Goal: Task Accomplishment & Management: Use online tool/utility

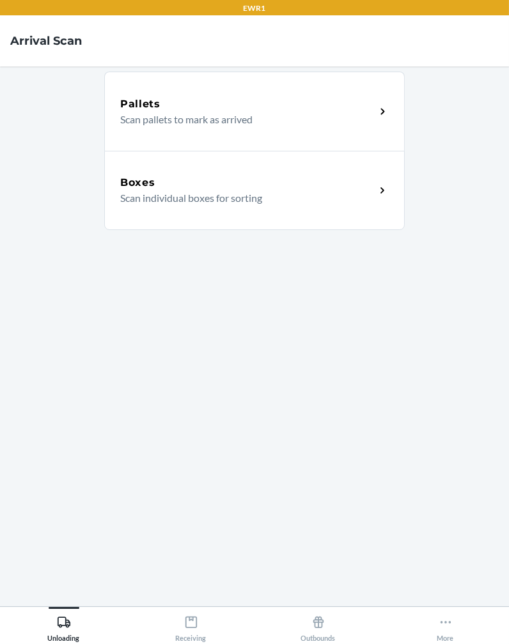
scroll to position [89, 0]
click at [324, 448] on div "Pallets Scan pallets to mark as arrived Boxes Scan individual boxes for sorting" at bounding box center [254, 336] width 300 height 519
click at [194, 642] on div "Receiving" at bounding box center [191, 626] width 31 height 32
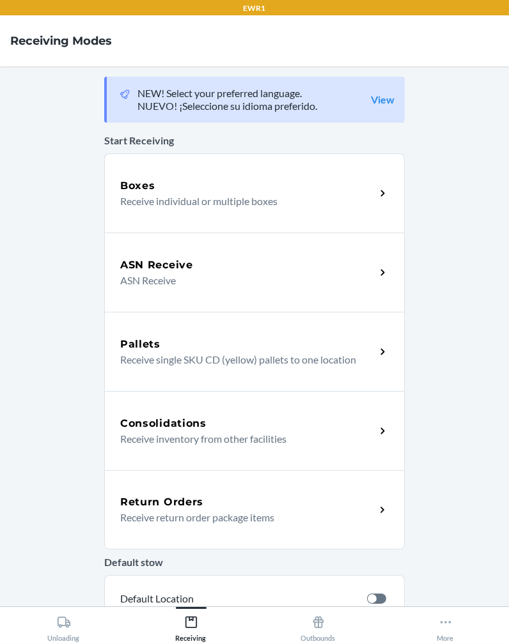
click at [277, 197] on p "Receive individual or multiple boxes" at bounding box center [242, 201] width 245 height 15
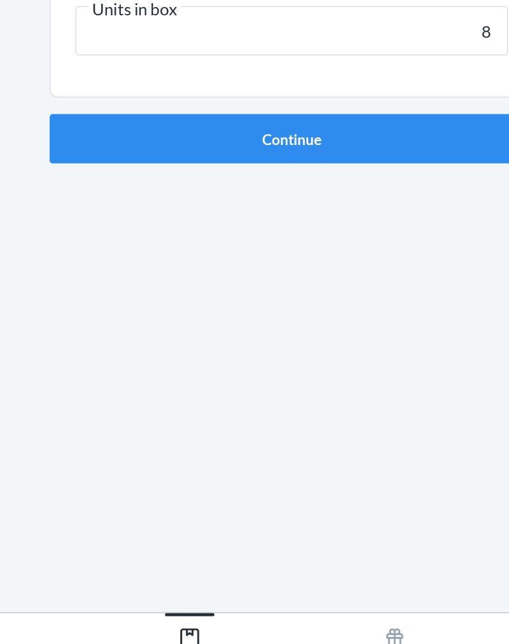
type input "8"
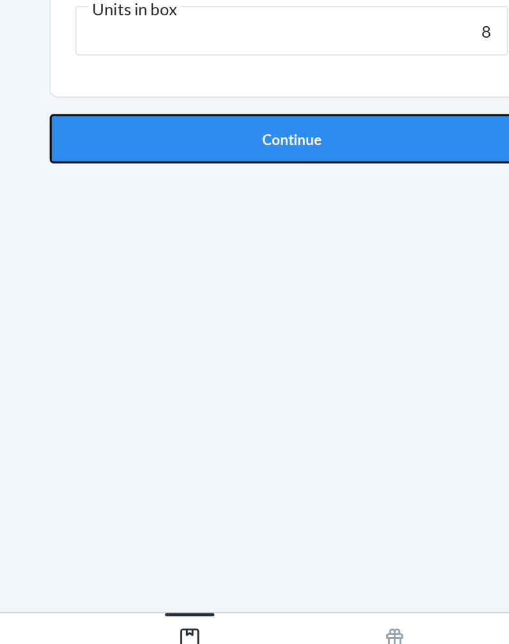
click at [155, 312] on button "Continue" at bounding box center [254, 312] width 300 height 31
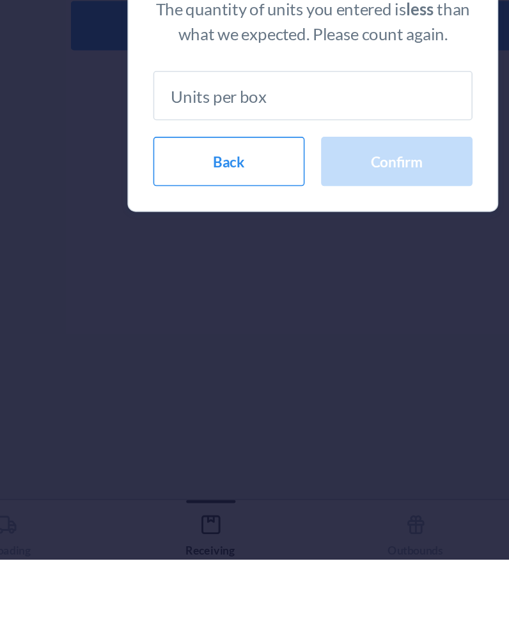
type input "8"
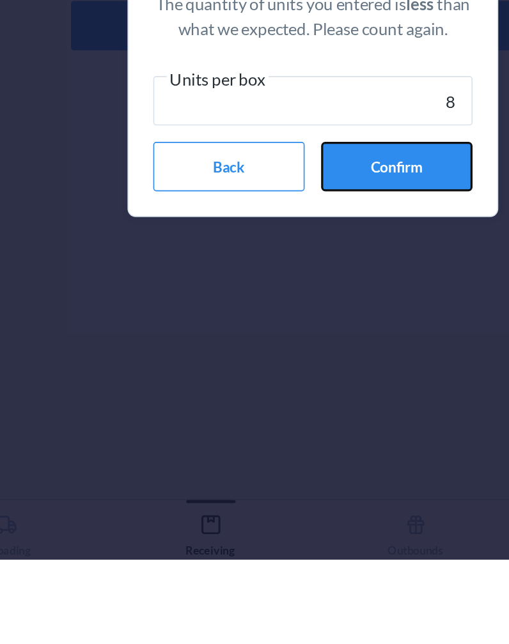
click at [293, 392] on button "Confirm" at bounding box center [306, 400] width 94 height 31
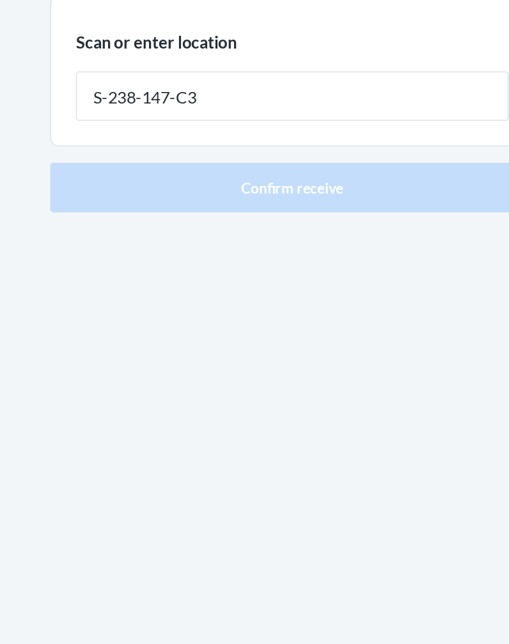
type input "S-238-147-C3"
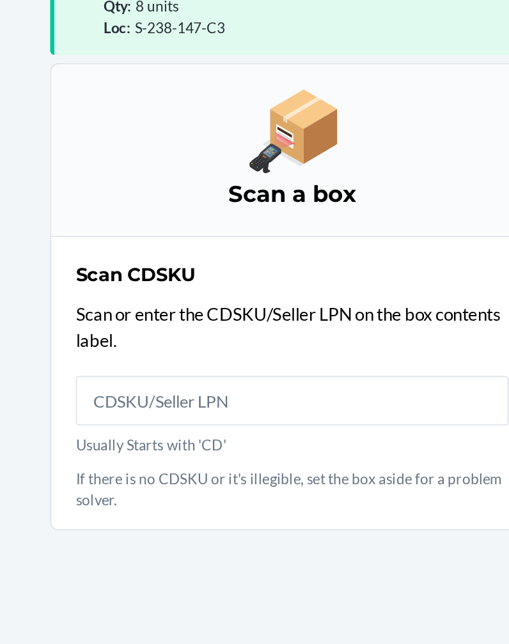
scroll to position [84, 0]
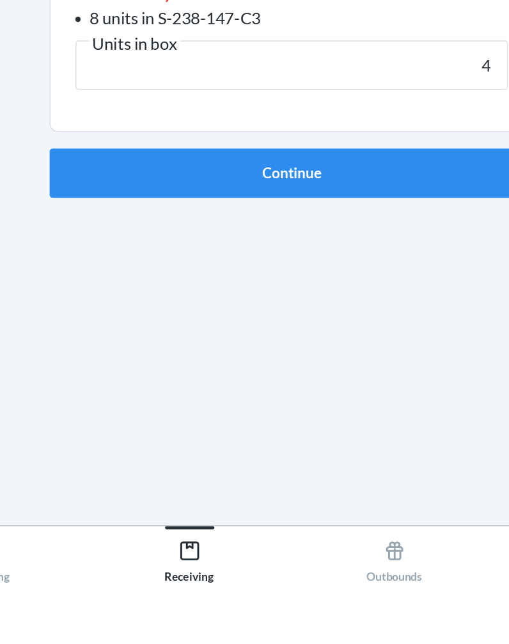
type input "40"
click button "Continue" at bounding box center [254, 388] width 300 height 31
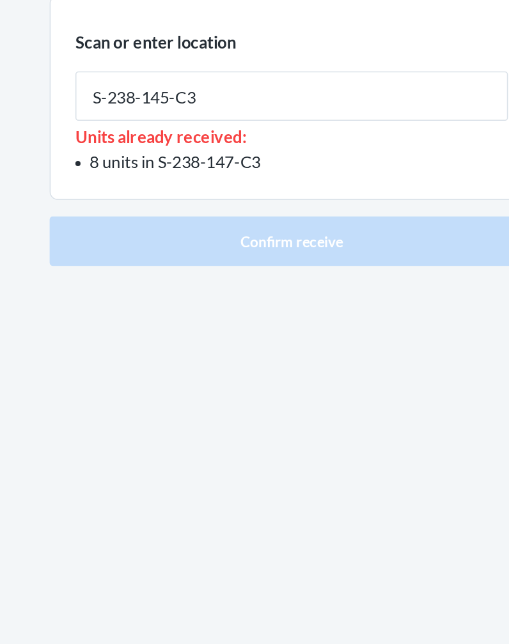
type input "S-238-145-C3"
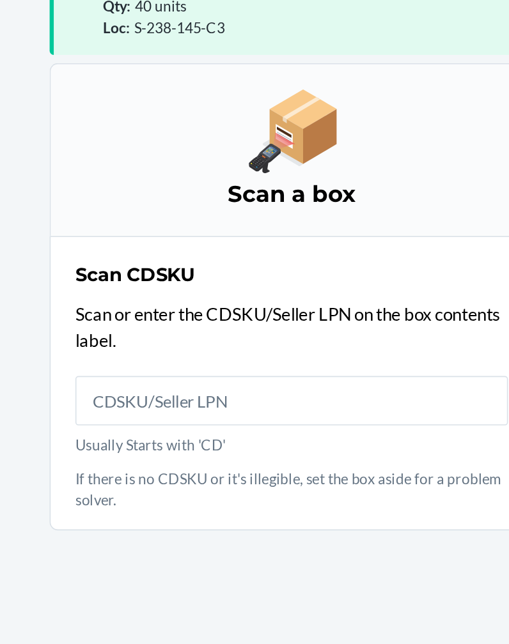
scroll to position [84, 0]
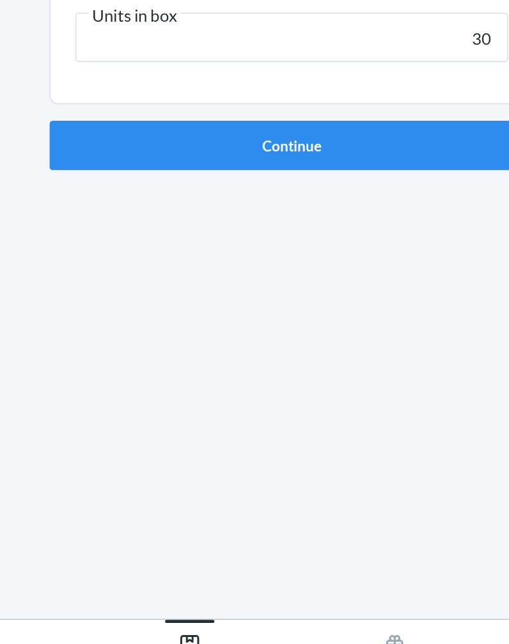
type input "30"
click at [104, 297] on button "Continue" at bounding box center [254, 312] width 300 height 31
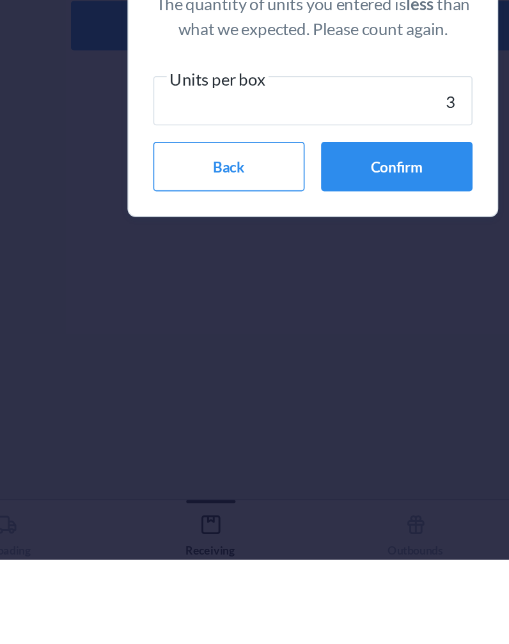
type input "30"
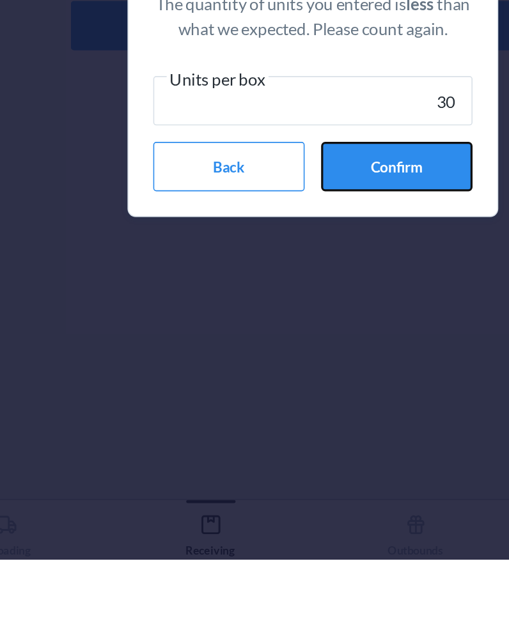
click at [293, 395] on button "Confirm" at bounding box center [306, 400] width 94 height 31
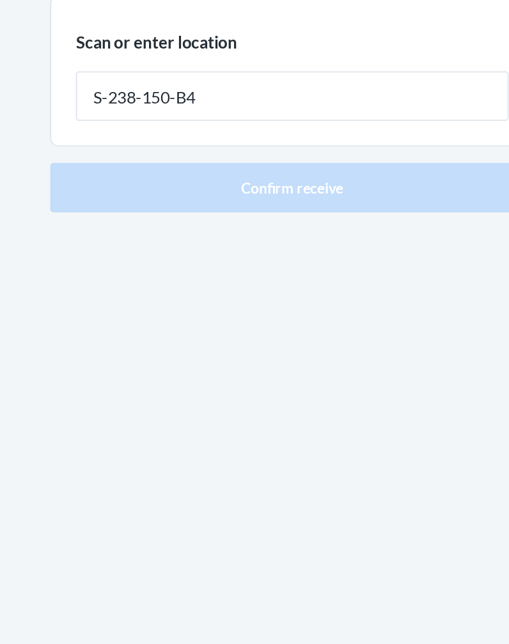
type input "S-238-150-B4"
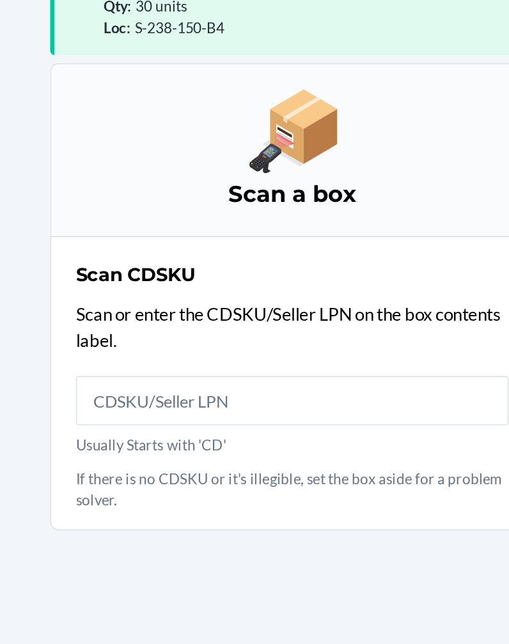
scroll to position [84, 0]
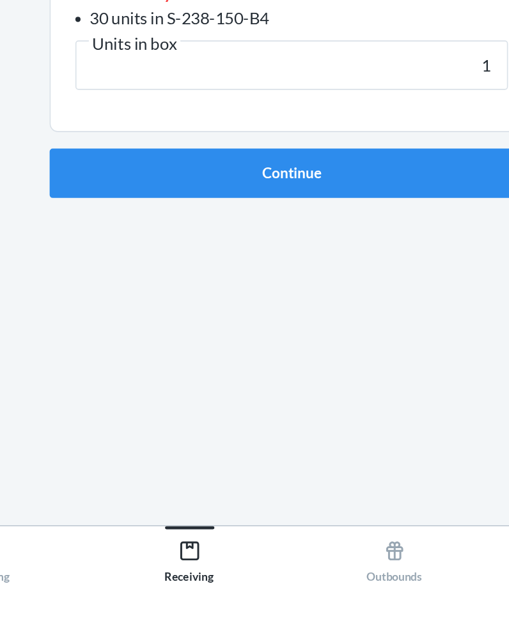
type input "15"
click button "Continue" at bounding box center [254, 388] width 300 height 31
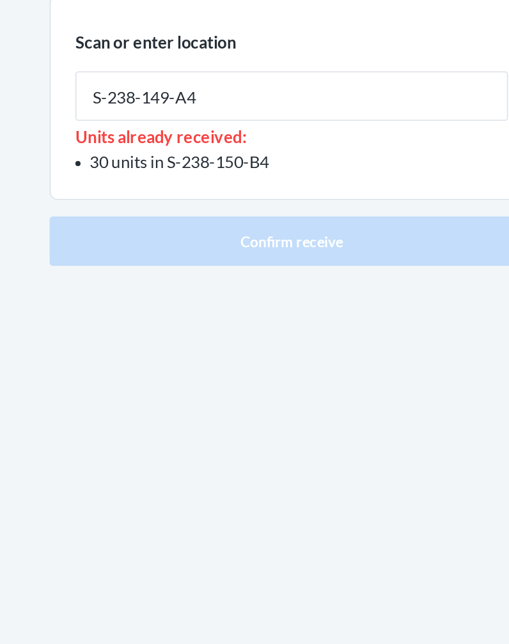
type input "S-238-149-A4"
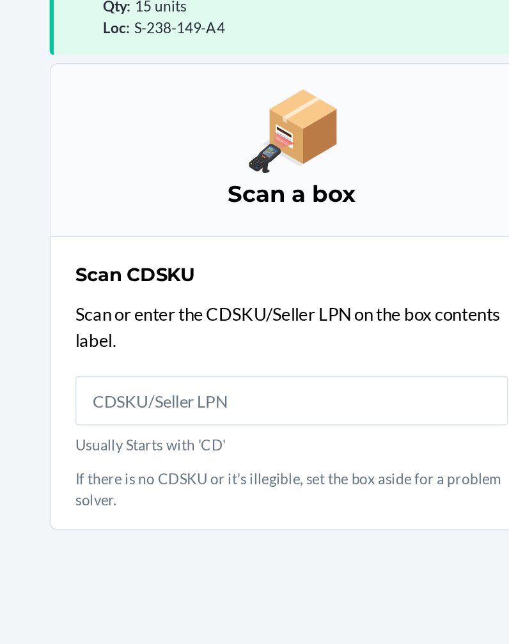
scroll to position [84, 0]
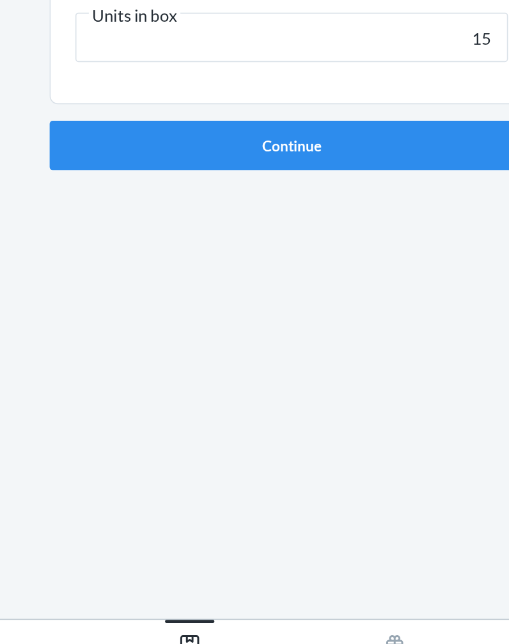
type input "15"
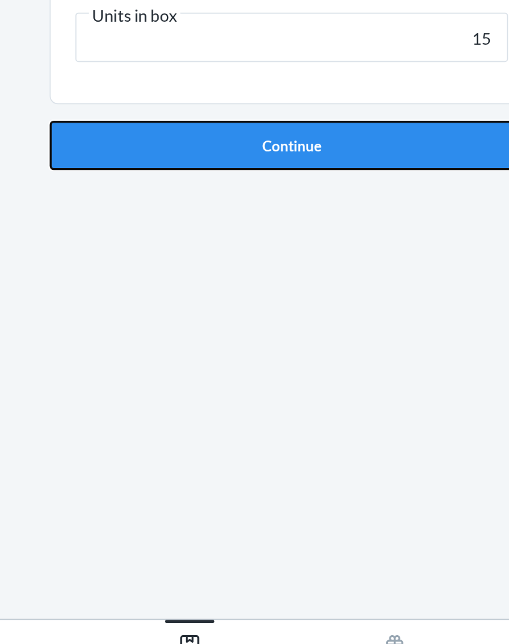
click at [308, 316] on button "Continue" at bounding box center [254, 312] width 300 height 31
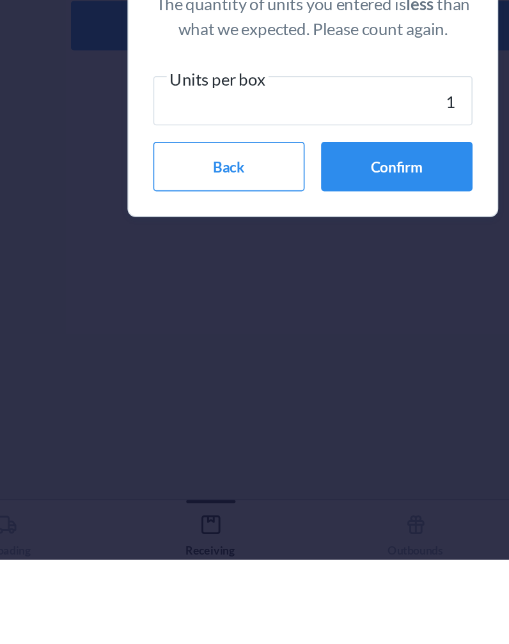
type input "15"
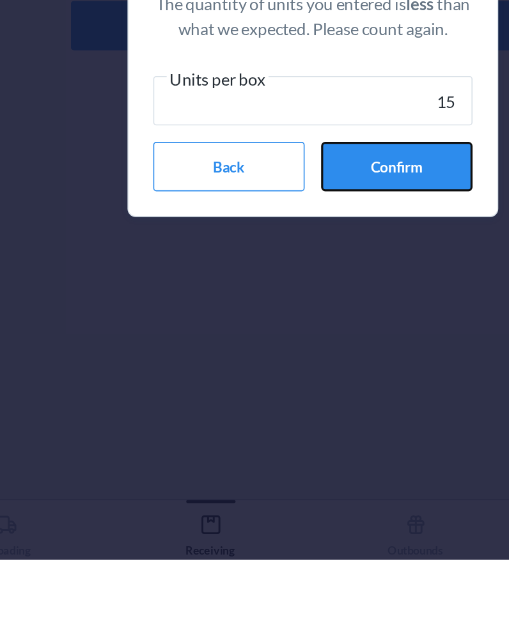
click at [309, 394] on button "Confirm" at bounding box center [306, 400] width 94 height 31
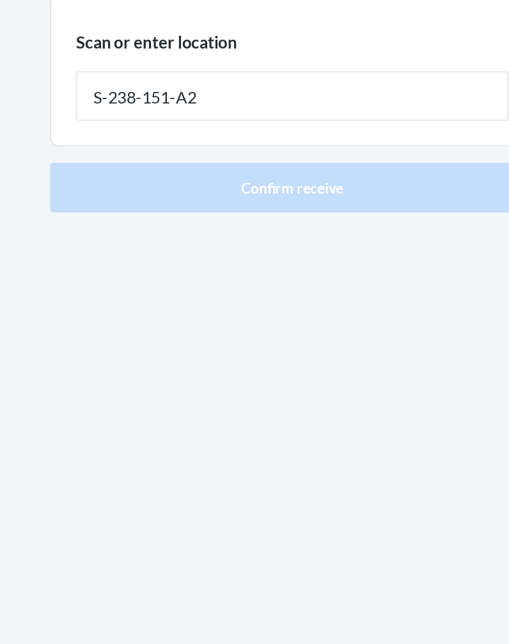
type input "S-238-151-A2"
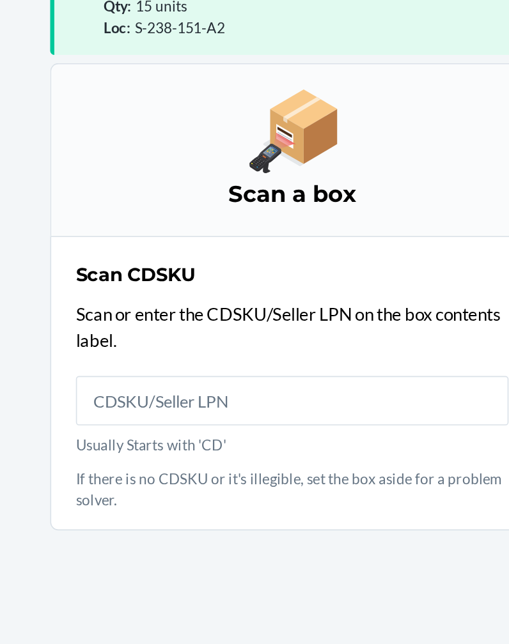
scroll to position [84, 0]
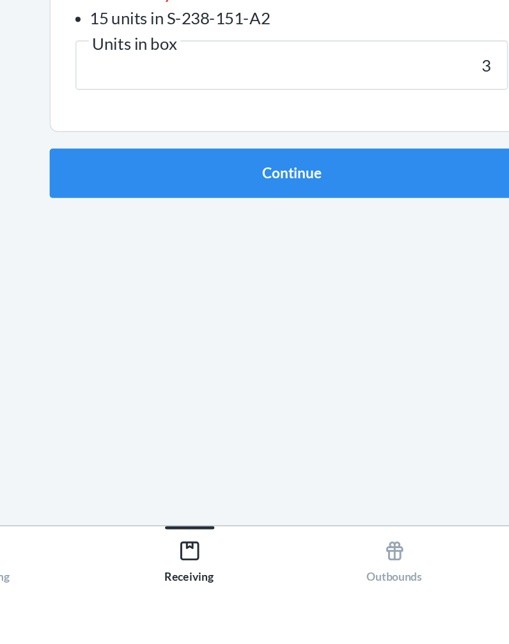
type input "33"
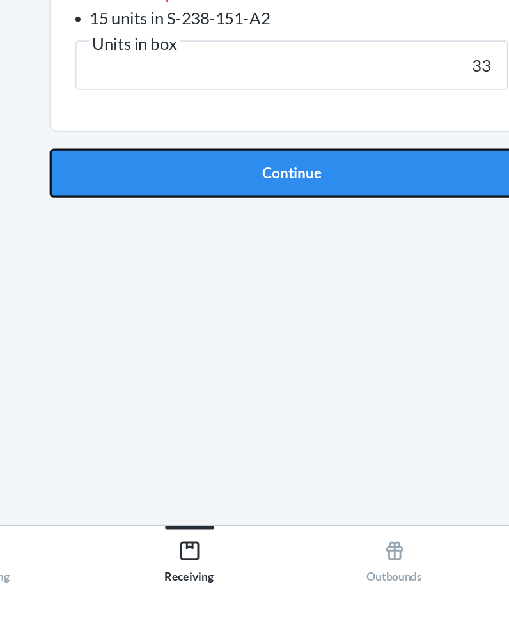
click at [307, 381] on button "Continue" at bounding box center [254, 388] width 300 height 31
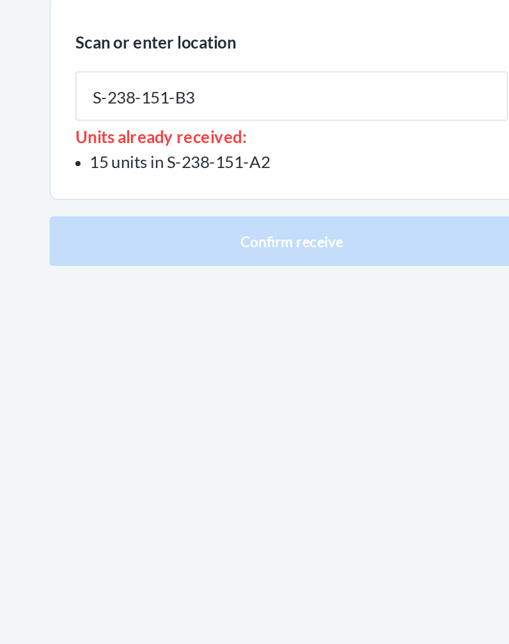
type input "S-238-151-B3"
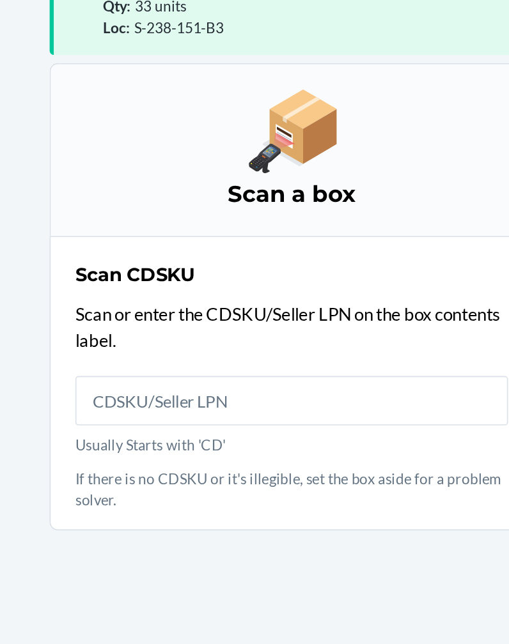
scroll to position [84, 0]
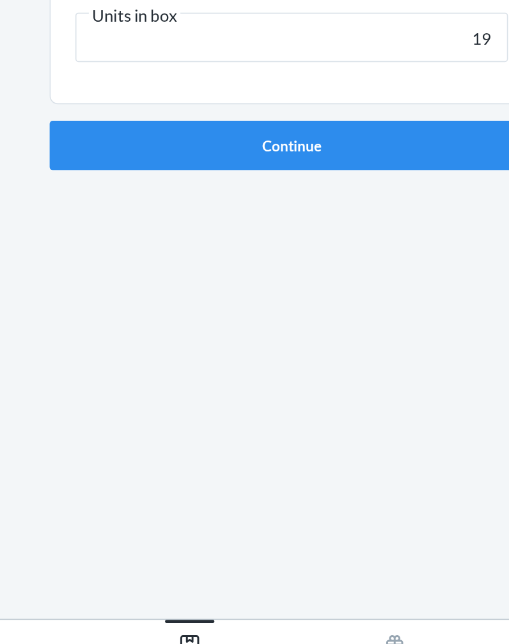
type input "19"
click at [104, 297] on button "Continue" at bounding box center [254, 312] width 300 height 31
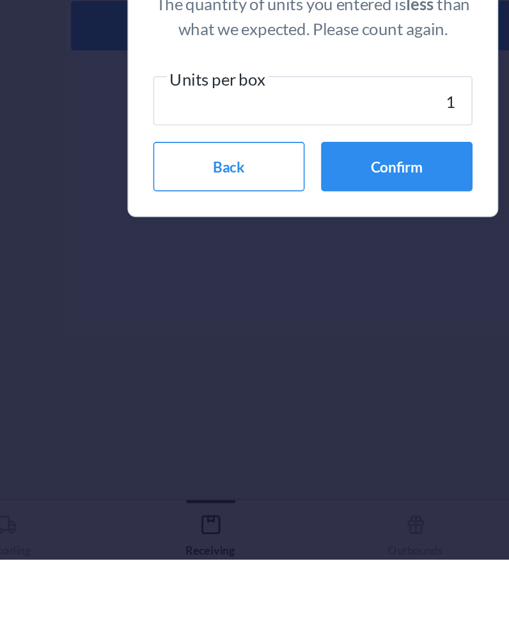
type input "19"
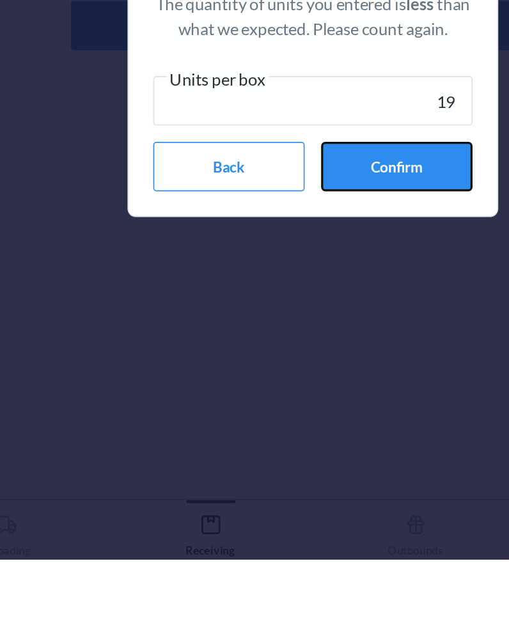
click at [296, 395] on button "Confirm" at bounding box center [306, 400] width 94 height 31
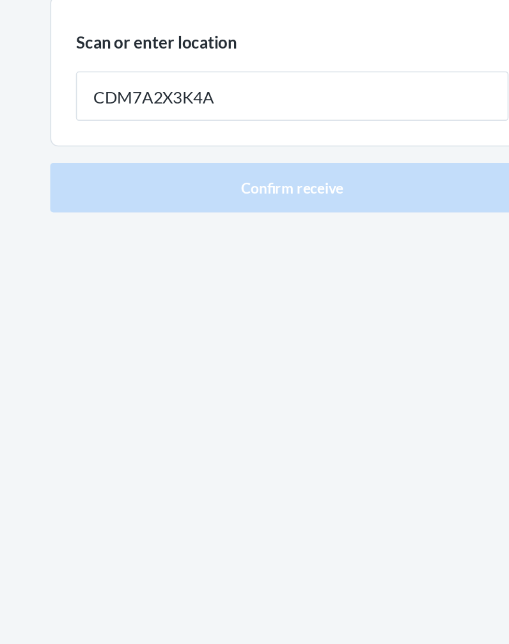
type input "CDM7A2X3K4A"
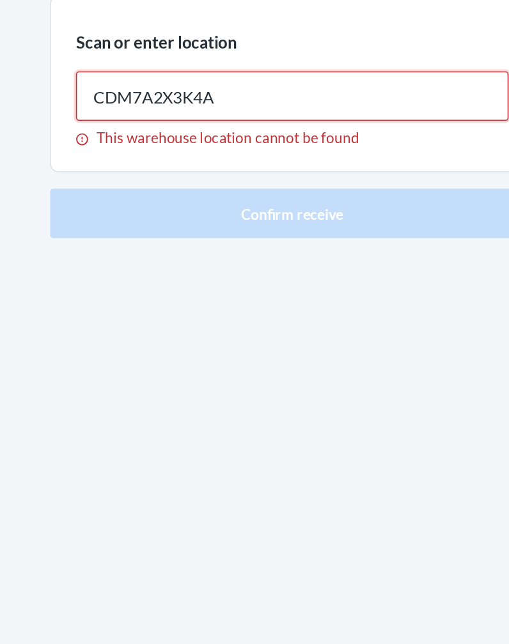
type input "CDM7A2X3K4A"
type input "S-238-150-A1"
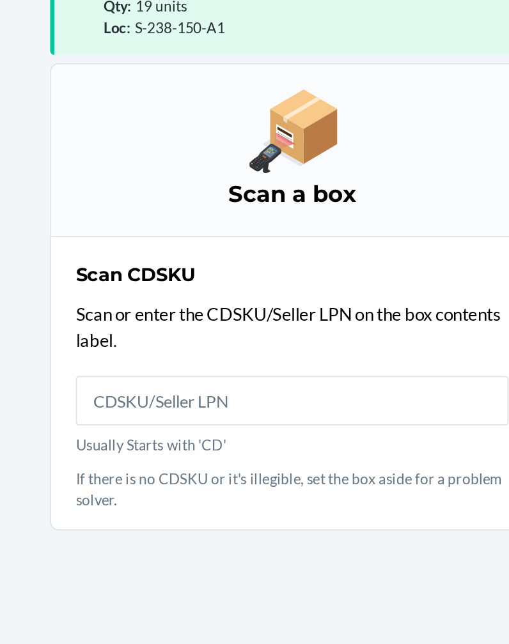
scroll to position [84, 0]
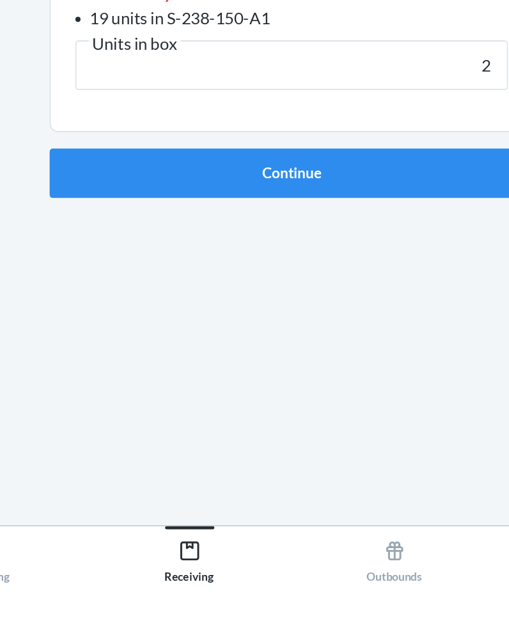
type input "29"
click button "Continue" at bounding box center [254, 388] width 300 height 31
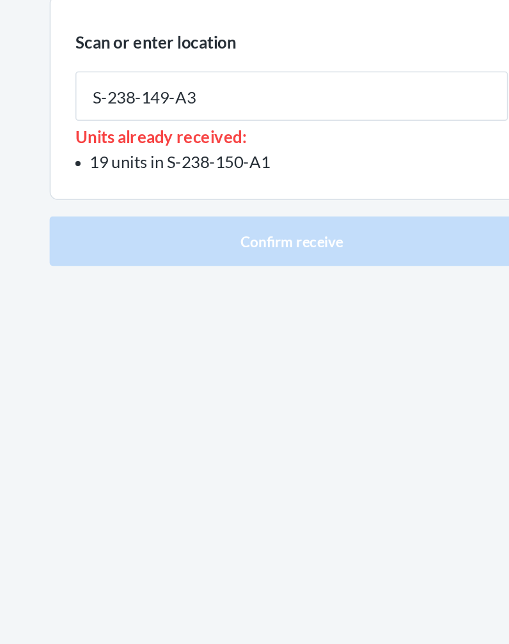
type input "S-238-149-A3"
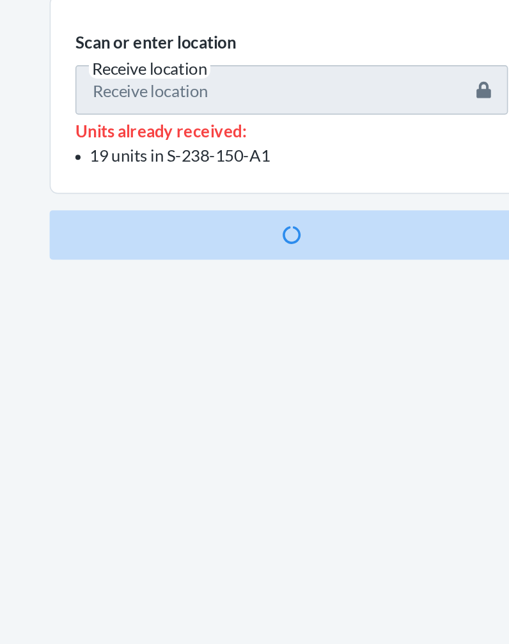
scroll to position [84, 0]
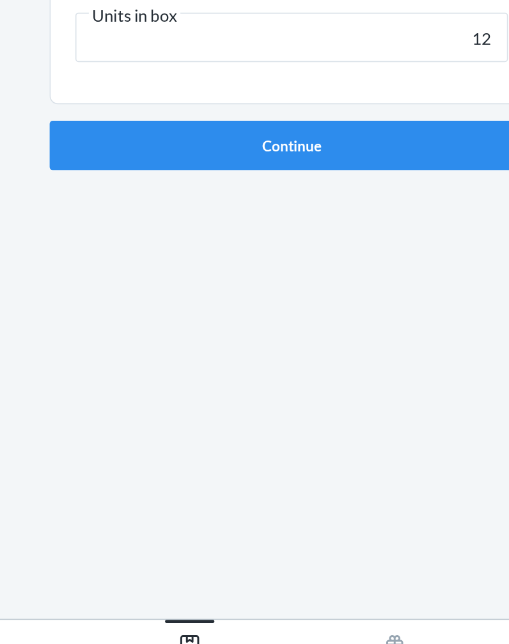
type input "12"
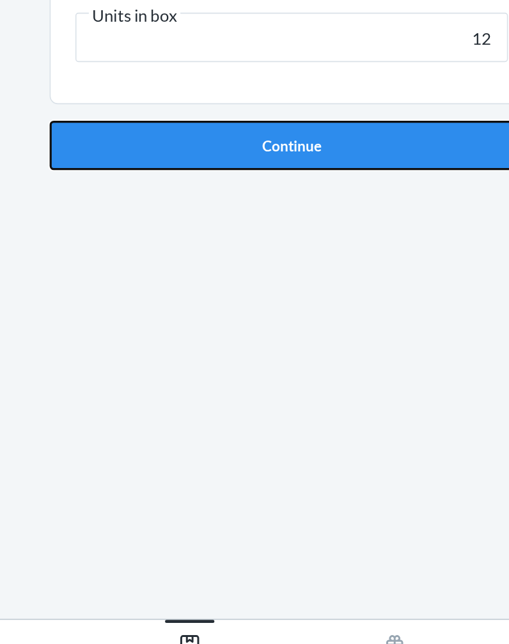
click at [173, 312] on button "Continue" at bounding box center [254, 312] width 300 height 31
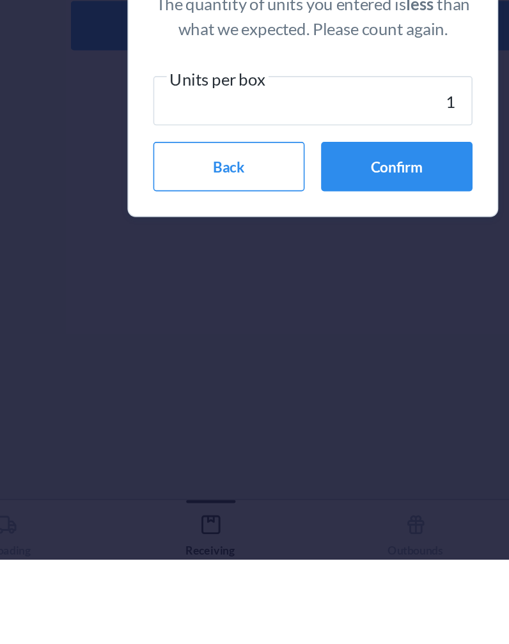
type input "12"
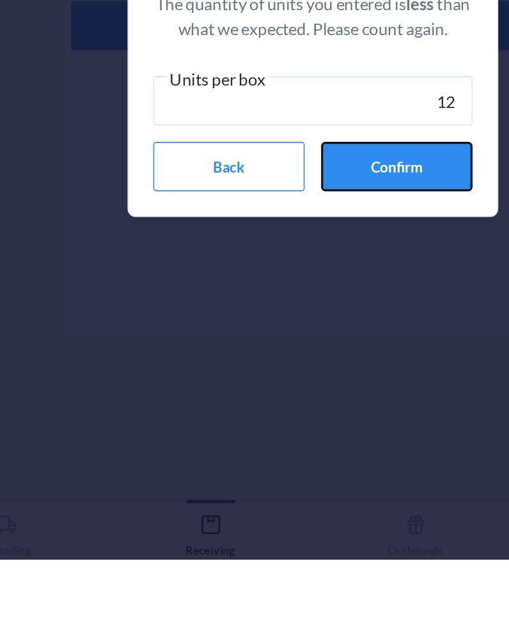
click at [298, 404] on button "Confirm" at bounding box center [306, 400] width 94 height 31
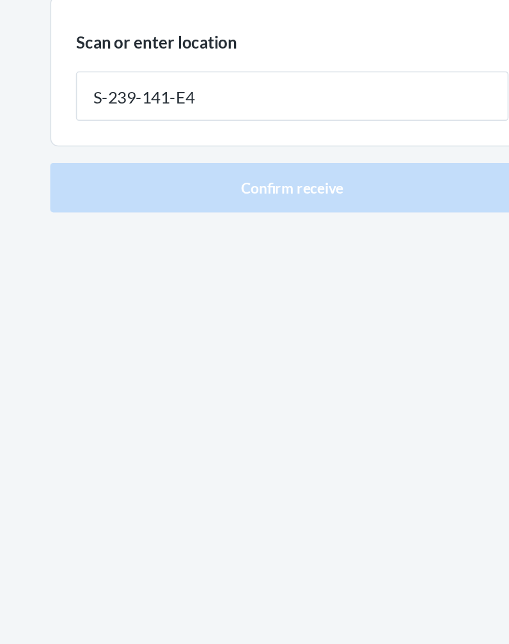
type input "S-239-141-E4"
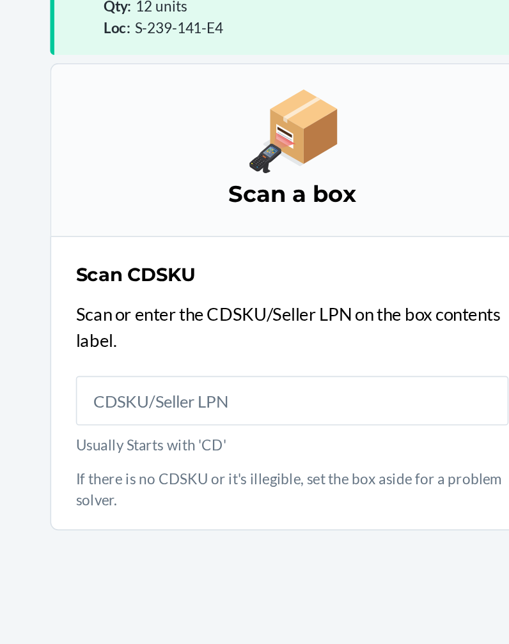
scroll to position [84, 0]
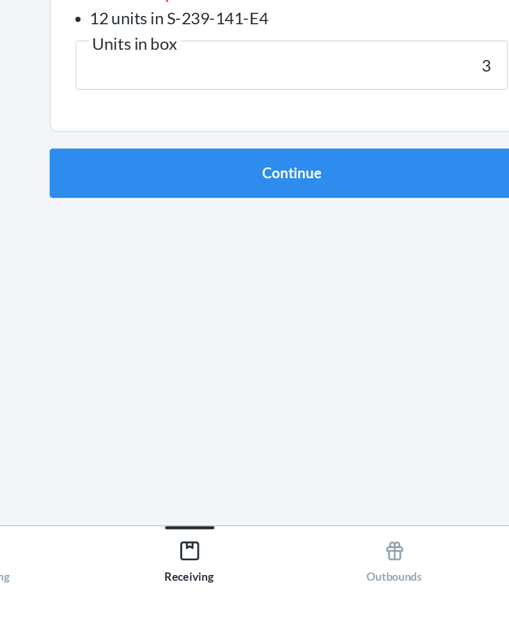
type input "33"
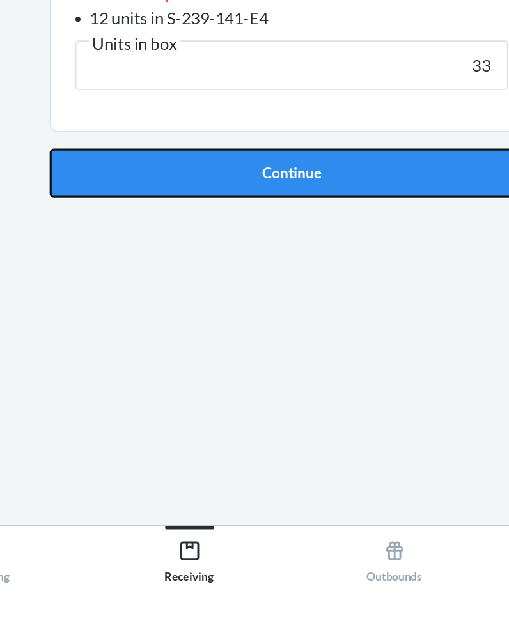
click at [173, 390] on button "Continue" at bounding box center [254, 388] width 300 height 31
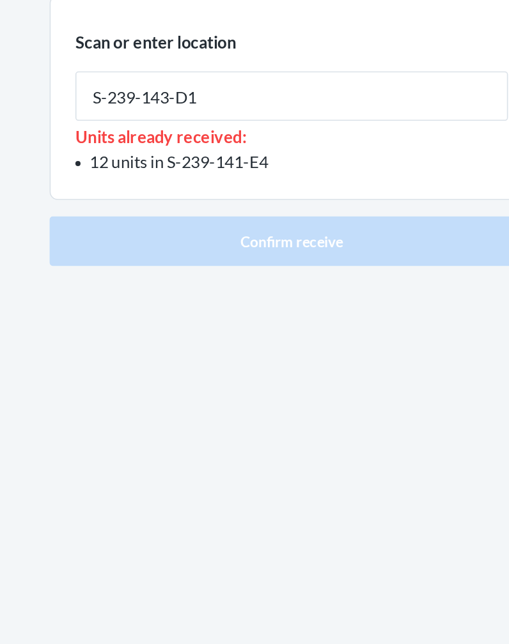
type input "S-239-143-D1"
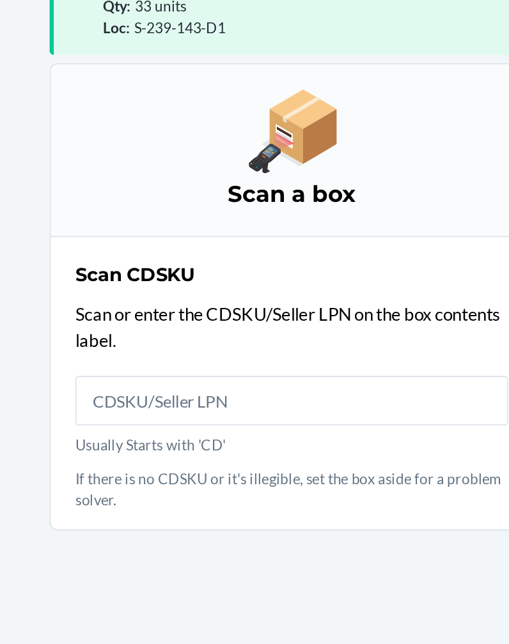
scroll to position [84, 0]
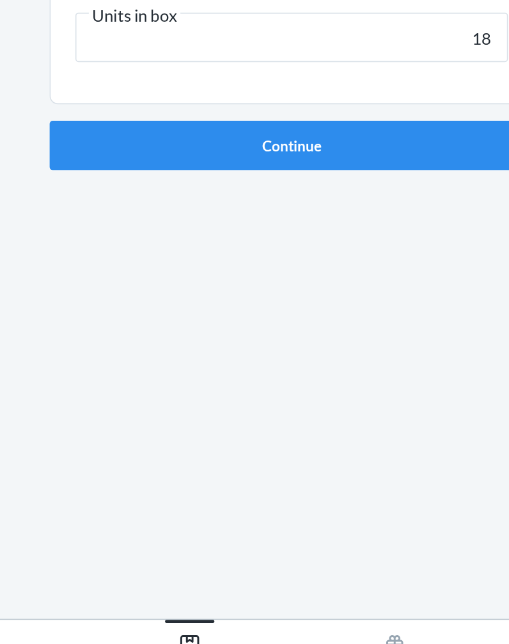
type input "18"
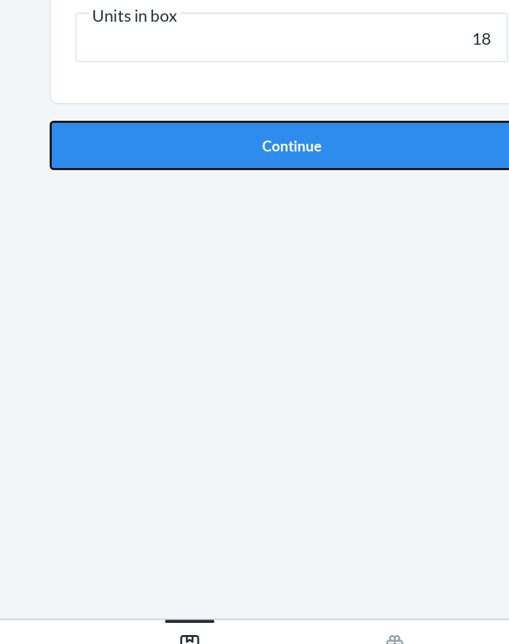
click at [288, 316] on button "Continue" at bounding box center [254, 312] width 300 height 31
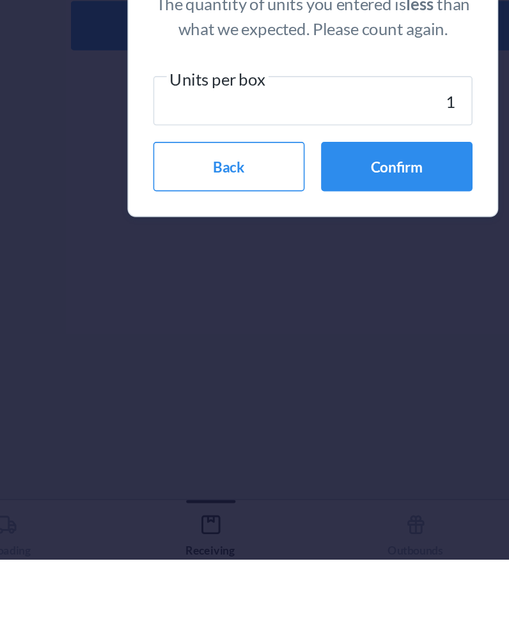
type input "18"
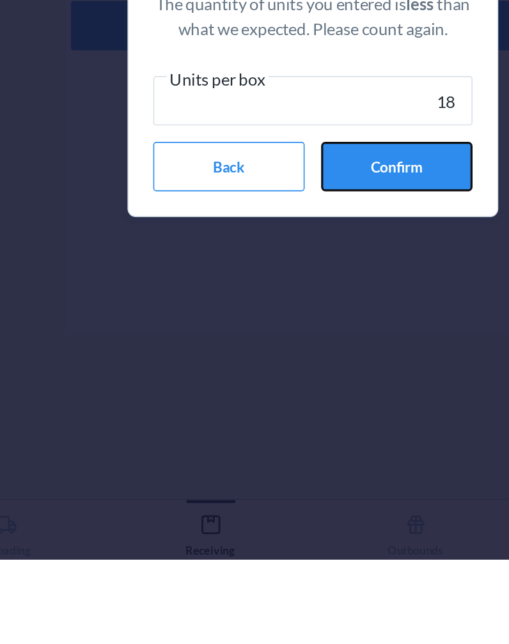
click at [306, 399] on button "Confirm" at bounding box center [306, 400] width 94 height 31
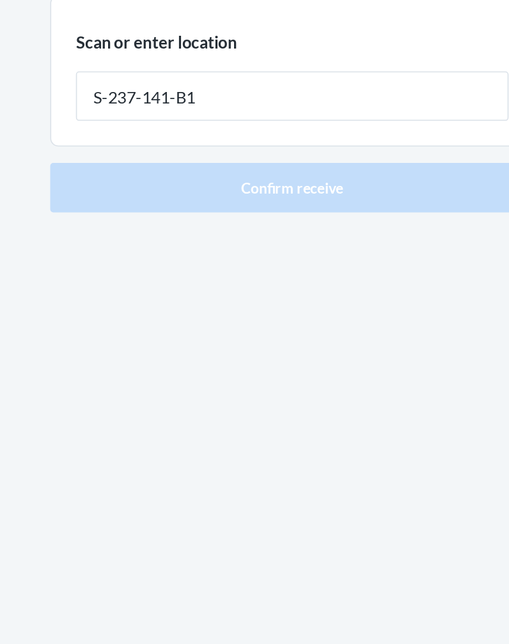
type input "S-237-141-B1"
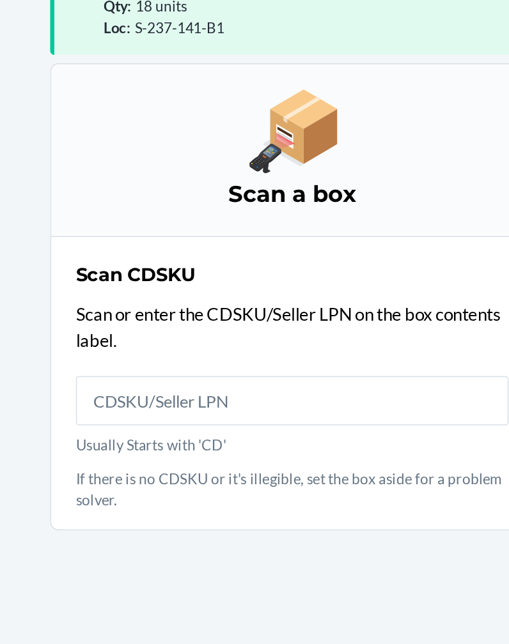
scroll to position [84, 0]
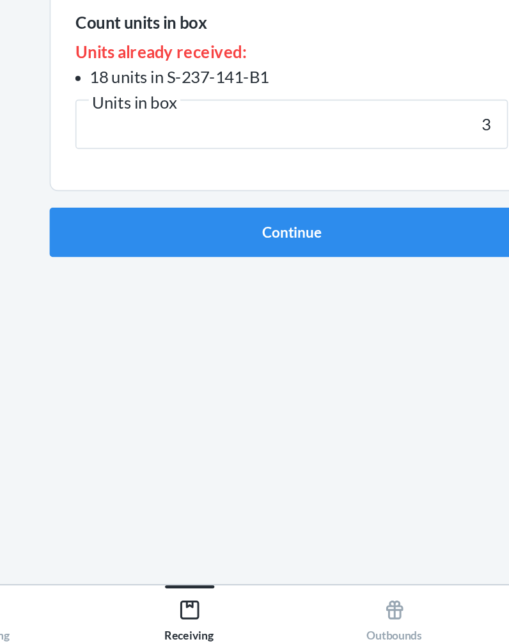
type input "30"
click button "Continue" at bounding box center [254, 388] width 300 height 31
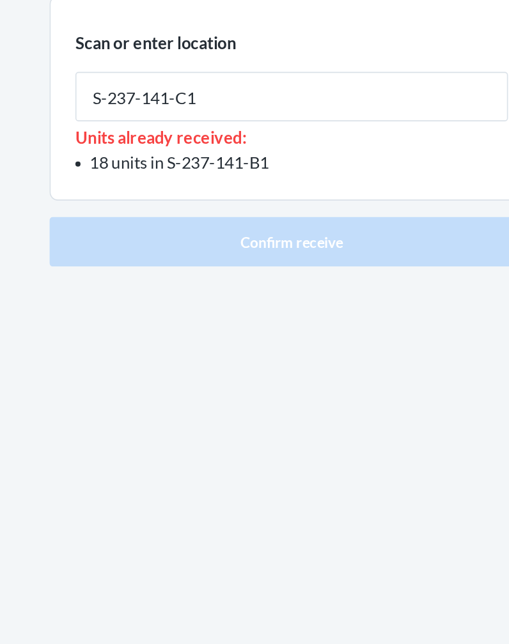
type input "S-237-141-C1"
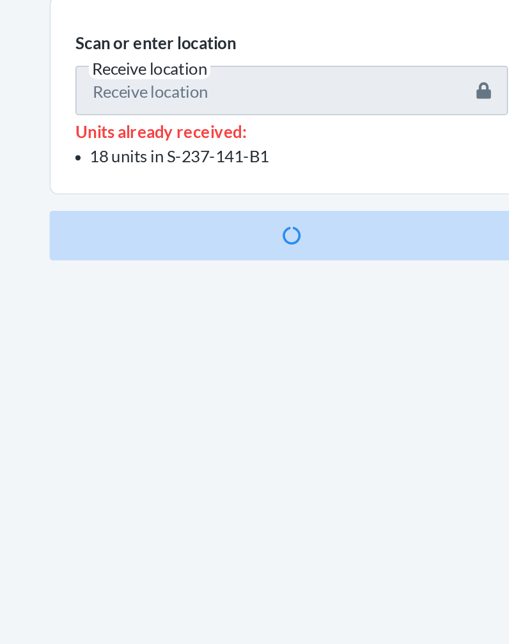
scroll to position [84, 0]
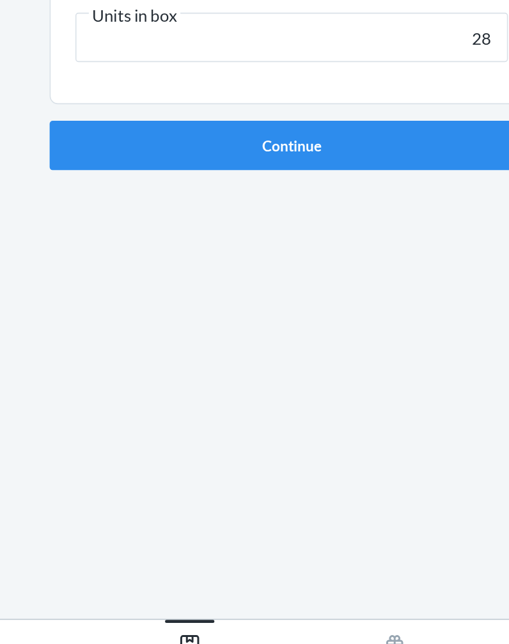
type input "28"
click at [104, 297] on button "Continue" at bounding box center [254, 312] width 300 height 31
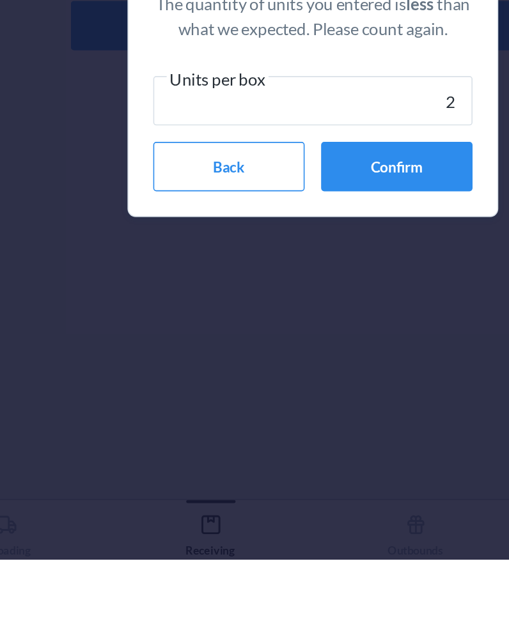
type input "28"
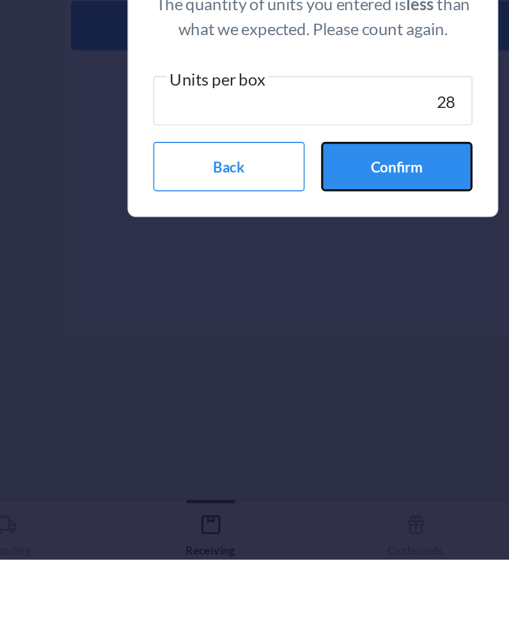
click at [297, 399] on button "Confirm" at bounding box center [306, 400] width 94 height 31
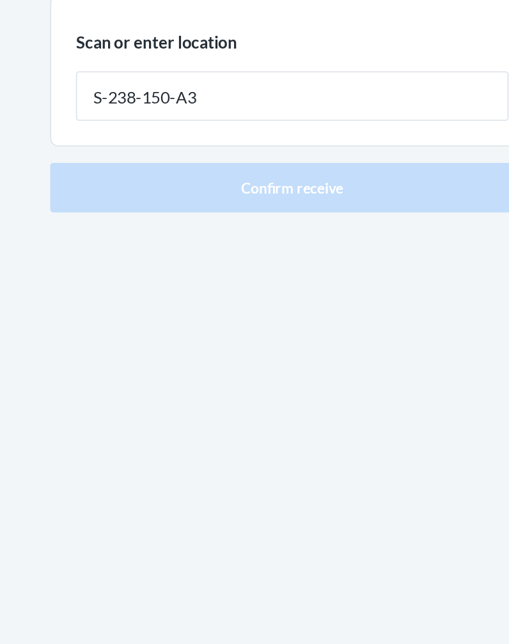
type input "S-238-150-A3"
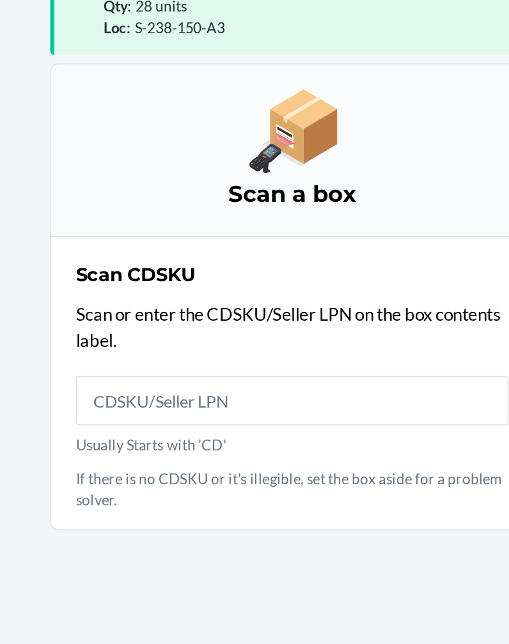
scroll to position [84, 0]
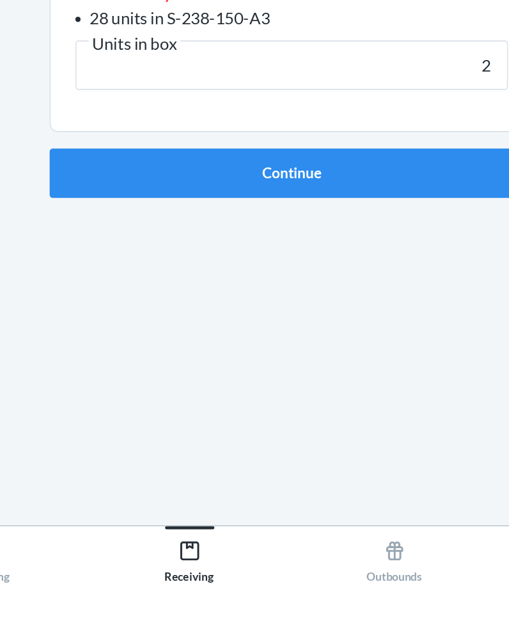
type input "20"
click button "Continue" at bounding box center [254, 388] width 300 height 31
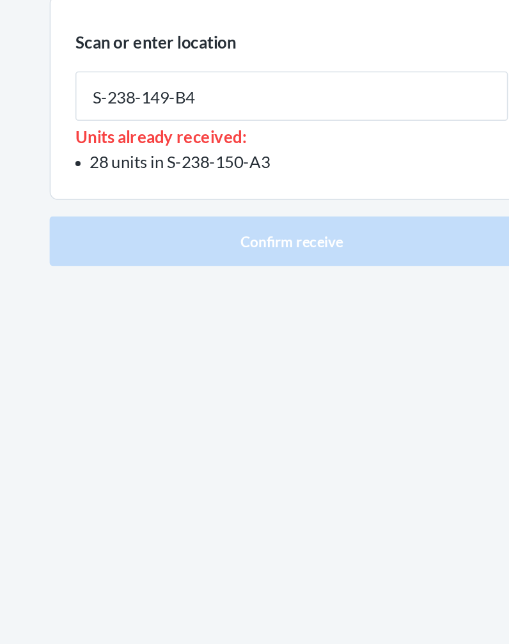
type input "S-238-149-B4"
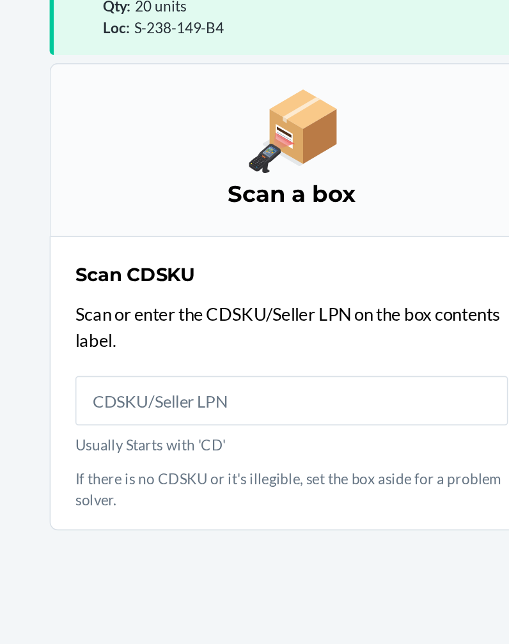
scroll to position [84, 0]
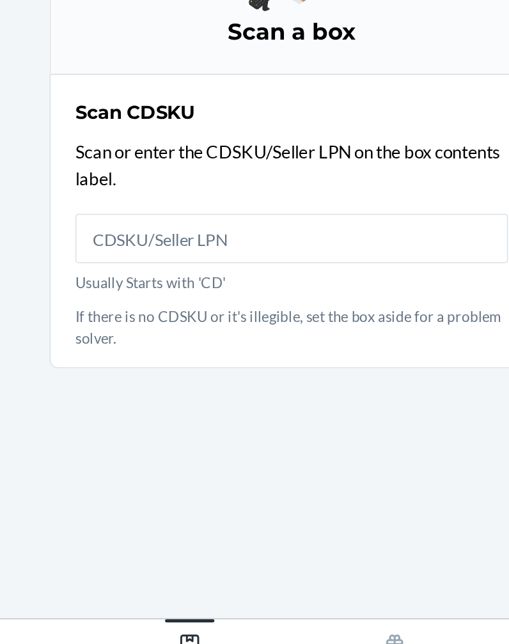
click at [96, 313] on main "SKU : DARFCYRCXGU Barcode : 197551266983 Qty : 20 units Loc : S-238-149-B4 Scan…" at bounding box center [254, 336] width 509 height 540
click at [94, 304] on main "SKU : DARFCYRCXGU Barcode : 197551266983 Qty : 20 units Loc : S-238-149-B4 Scan…" at bounding box center [254, 336] width 509 height 540
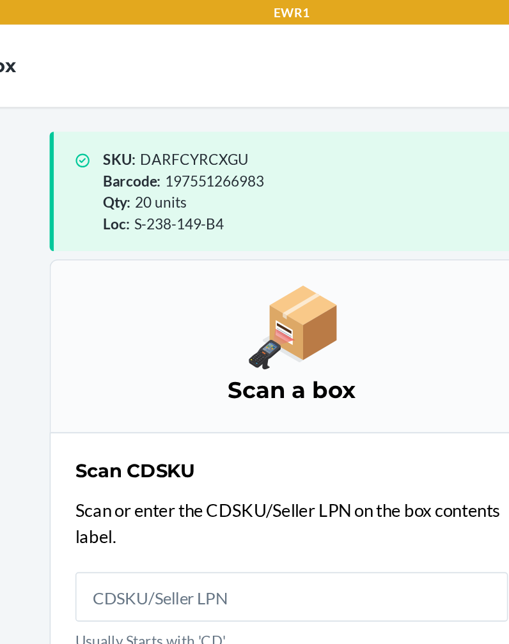
scroll to position [0, 0]
